Goal: Transaction & Acquisition: Purchase product/service

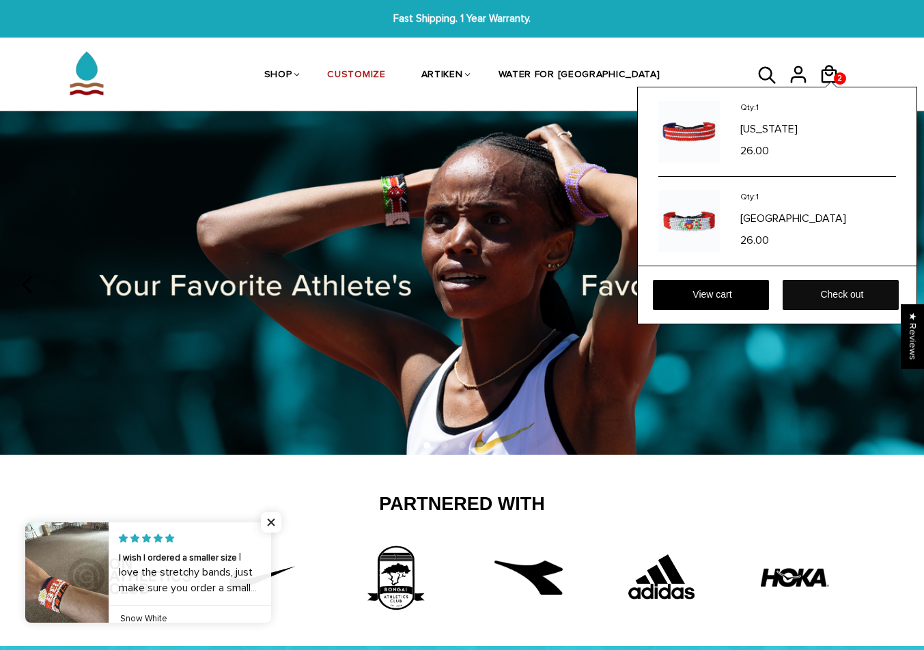
click at [853, 300] on link "Check out" at bounding box center [841, 295] width 116 height 30
